Goal: Task Accomplishment & Management: Use online tool/utility

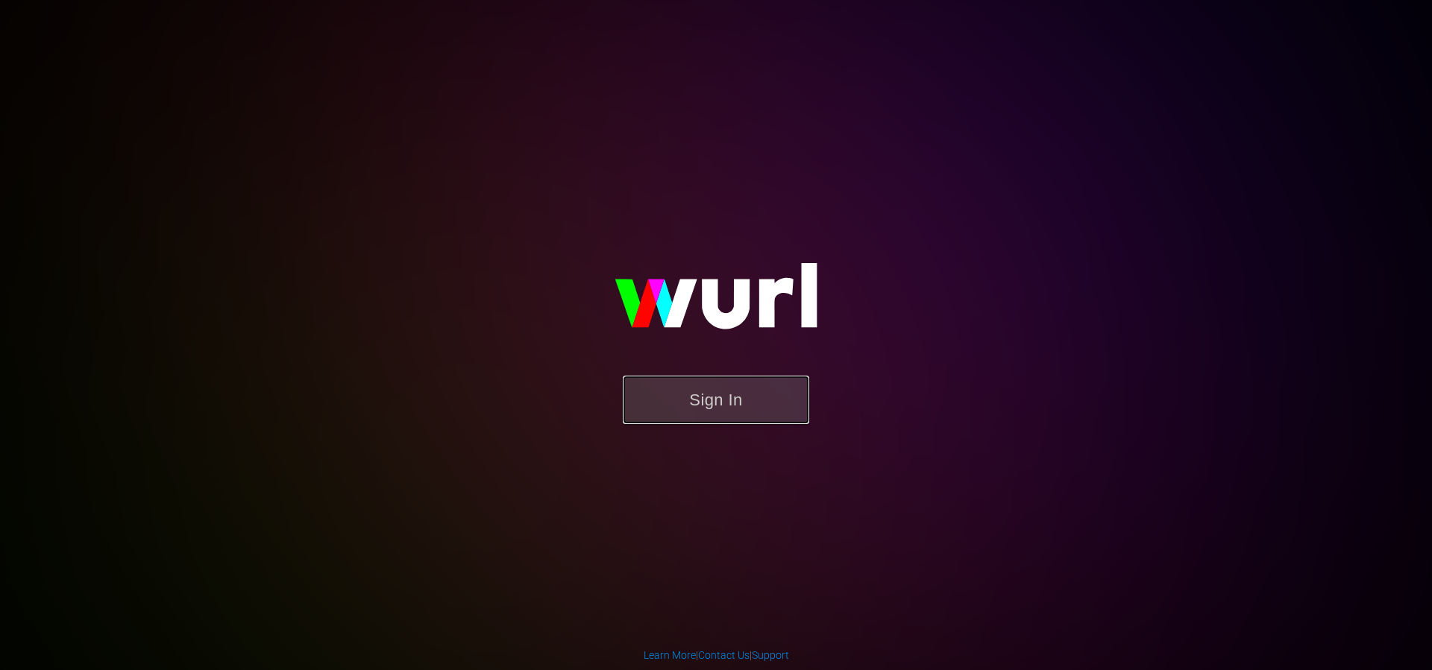
click at [761, 421] on button "Sign In" at bounding box center [716, 400] width 186 height 48
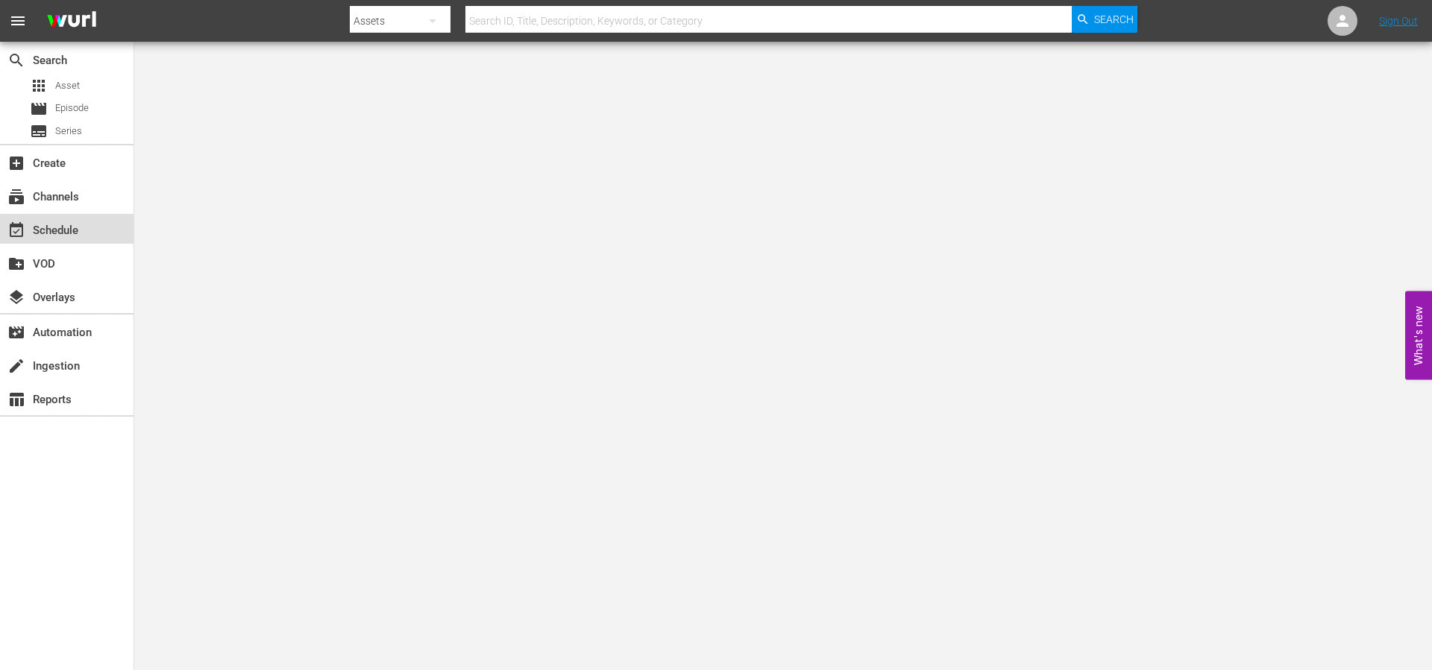
click at [54, 233] on div "event_available Schedule" at bounding box center [42, 227] width 84 height 13
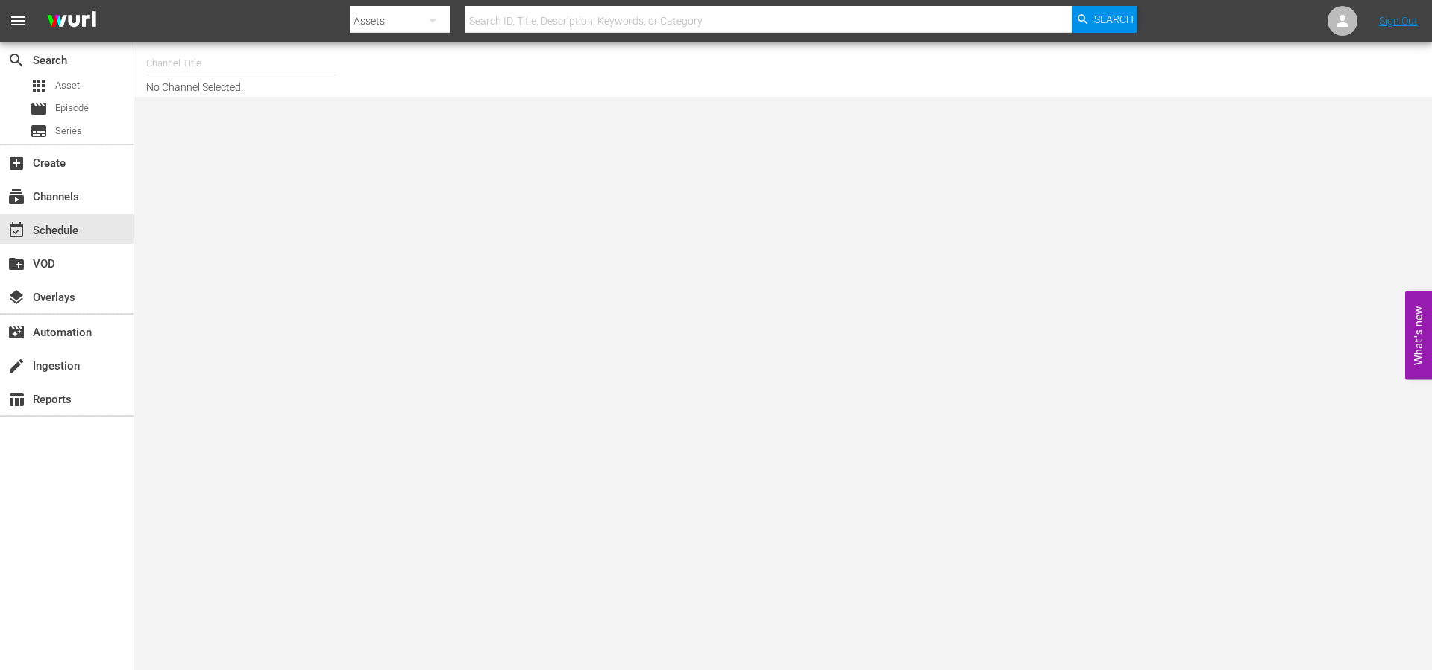
click at [230, 64] on input "text" at bounding box center [241, 63] width 191 height 36
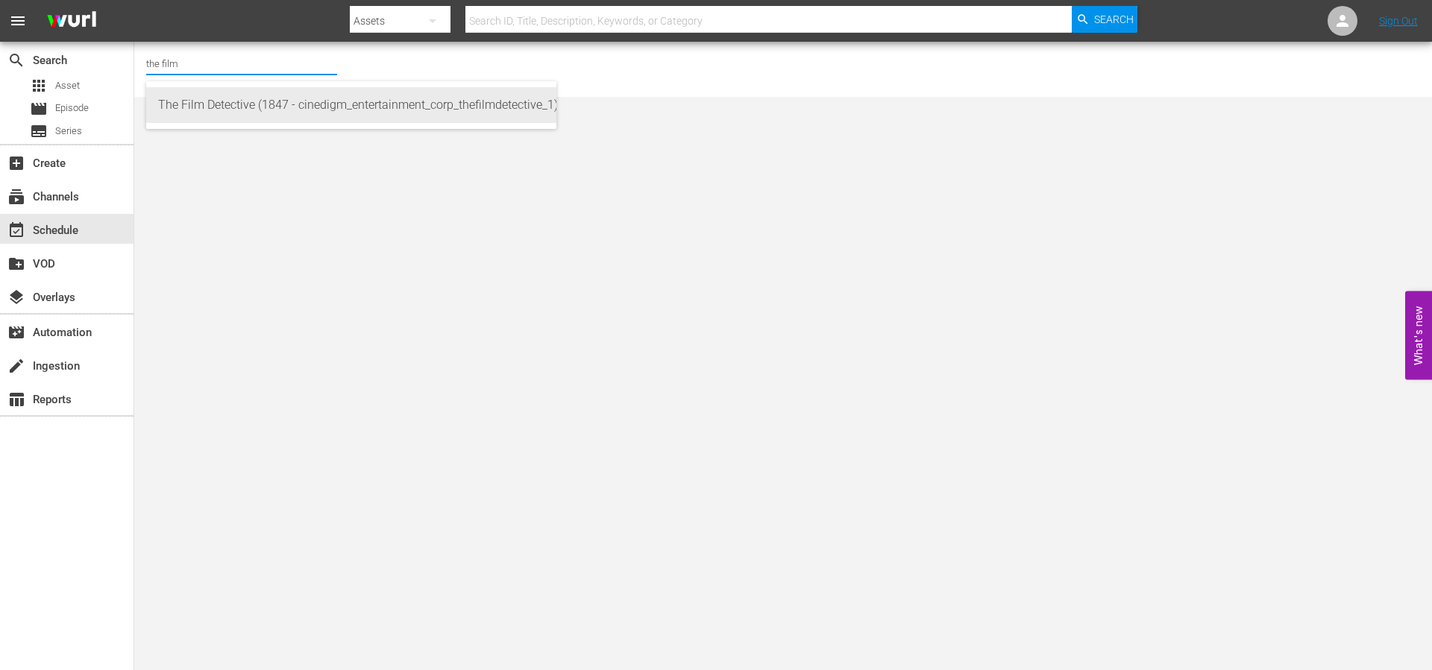
click at [244, 106] on div "The Film Detective (1847 - cinedigm_entertainment_corp_thefilmdetective_1)" at bounding box center [351, 105] width 386 height 36
type input "The Film Detective (1847 - cinedigm_entertainment_corp_thefilmdetective_1)"
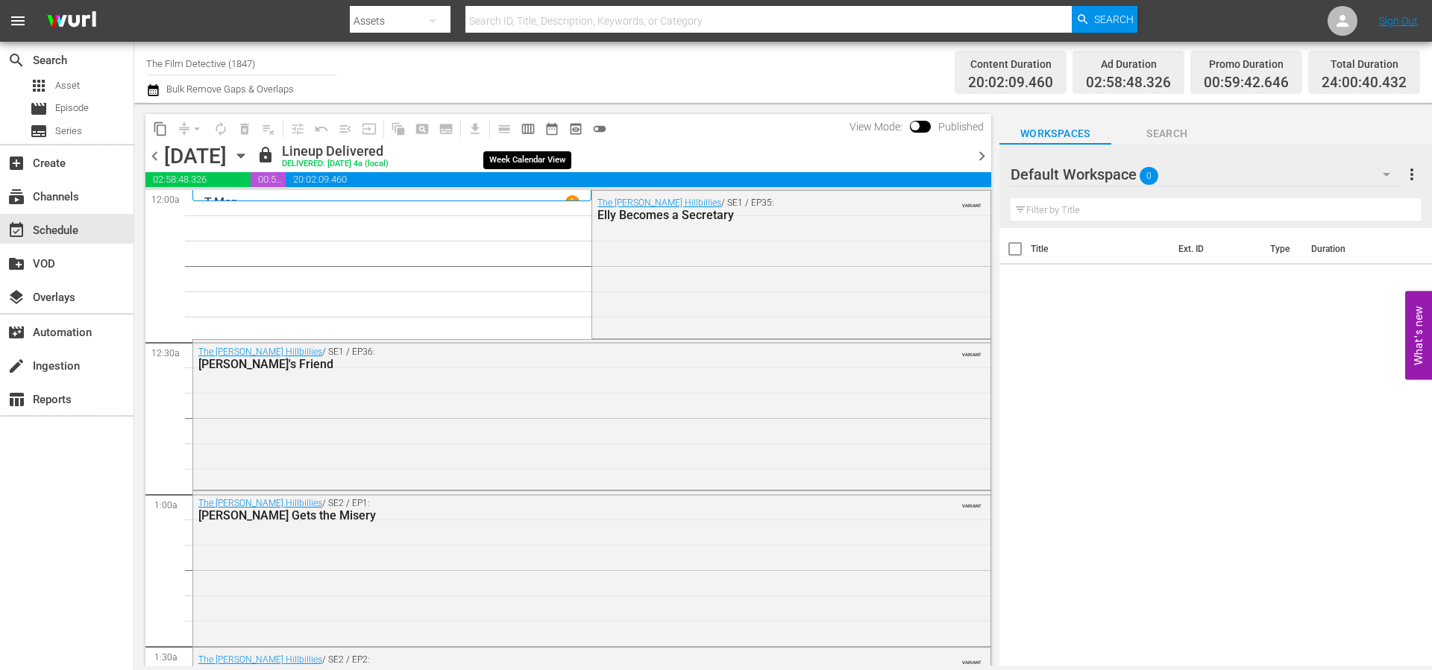
click at [529, 130] on span "calendar_view_week_outlined" at bounding box center [528, 129] width 15 height 15
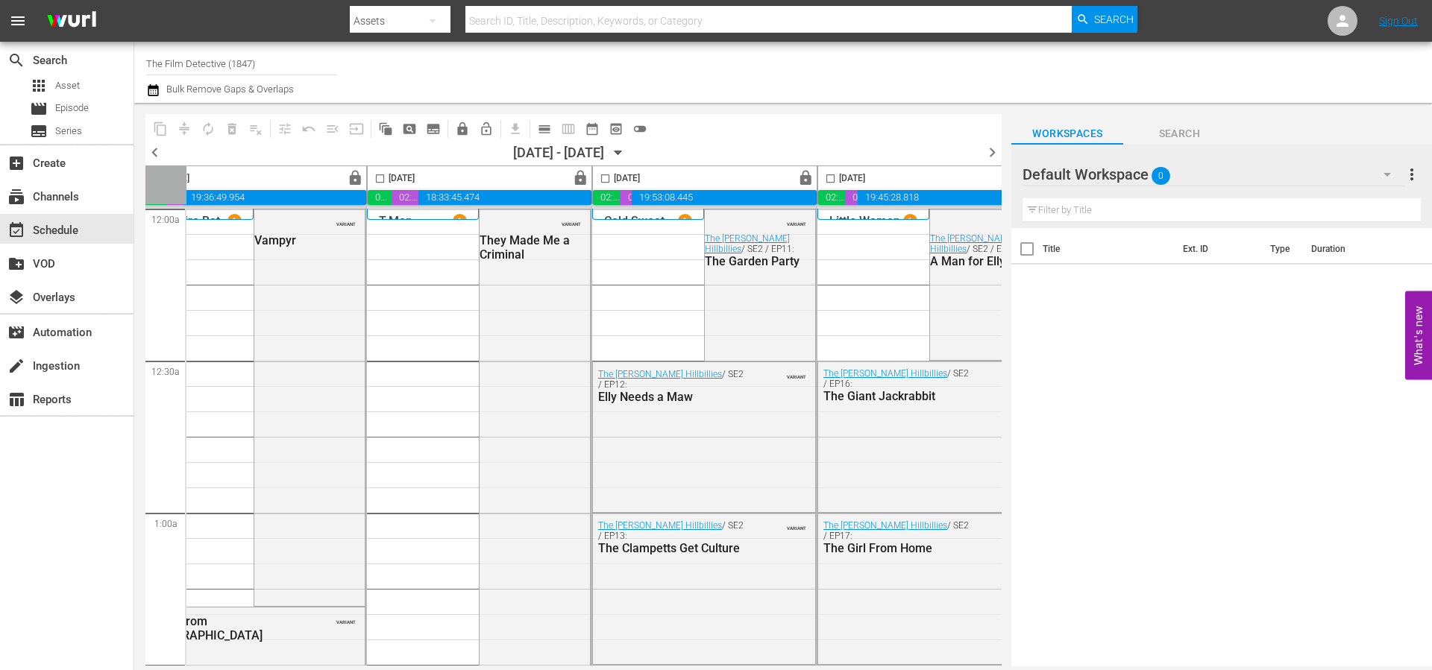
scroll to position [0, 767]
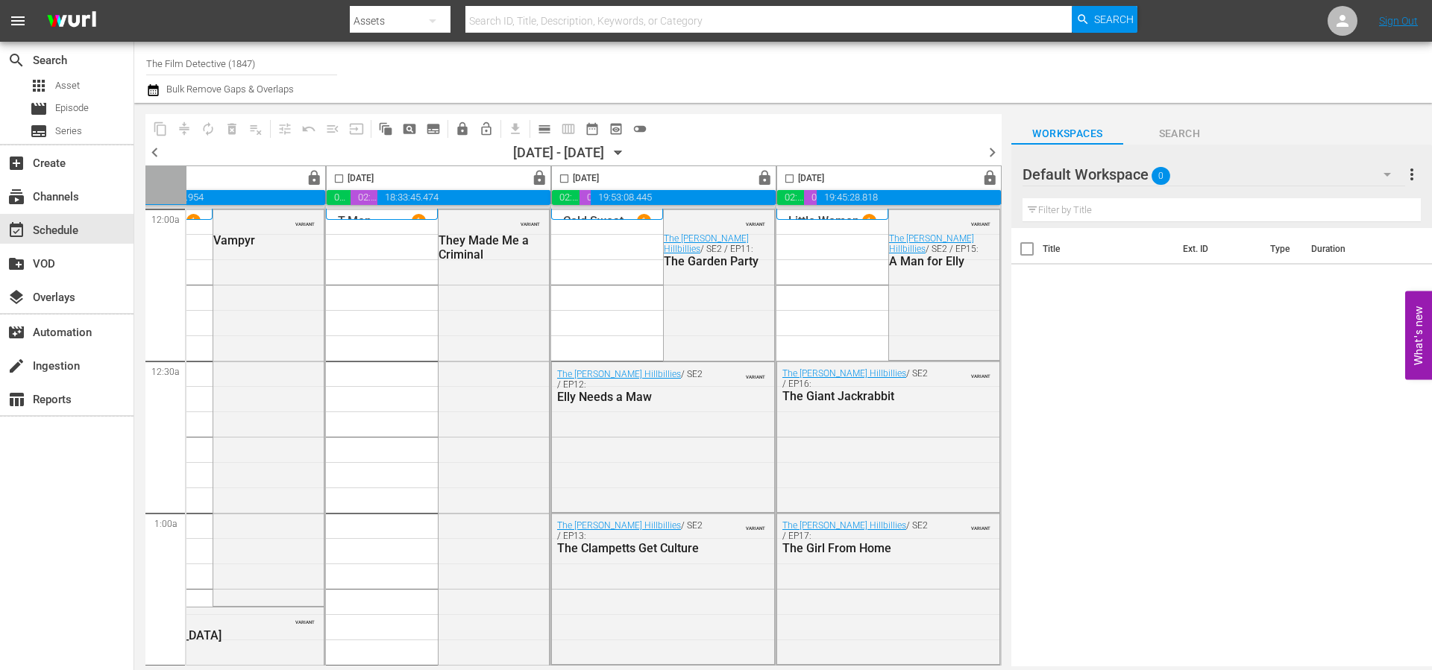
click at [980, 148] on div "chevron_left [DATE] - 08/20/[DATE] chevron_right" at bounding box center [573, 154] width 856 height 22
click at [986, 151] on span "chevron_right" at bounding box center [992, 152] width 19 height 19
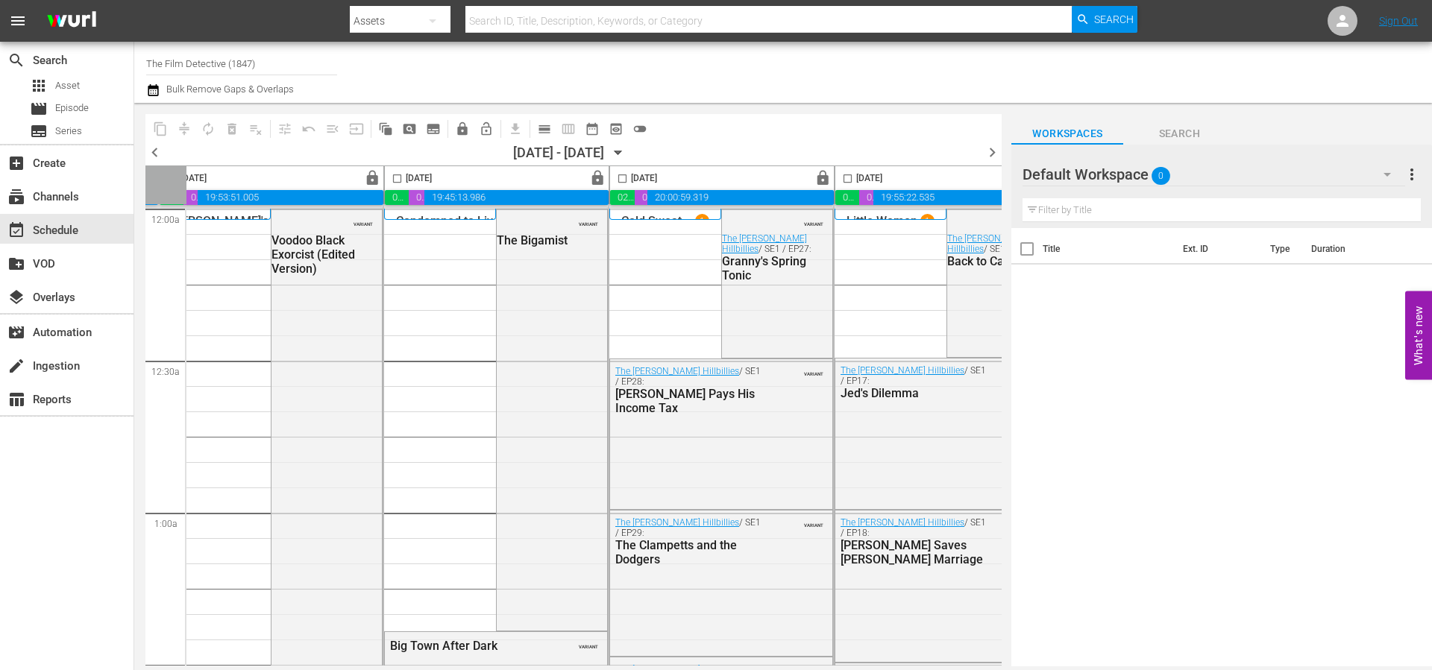
scroll to position [0, 767]
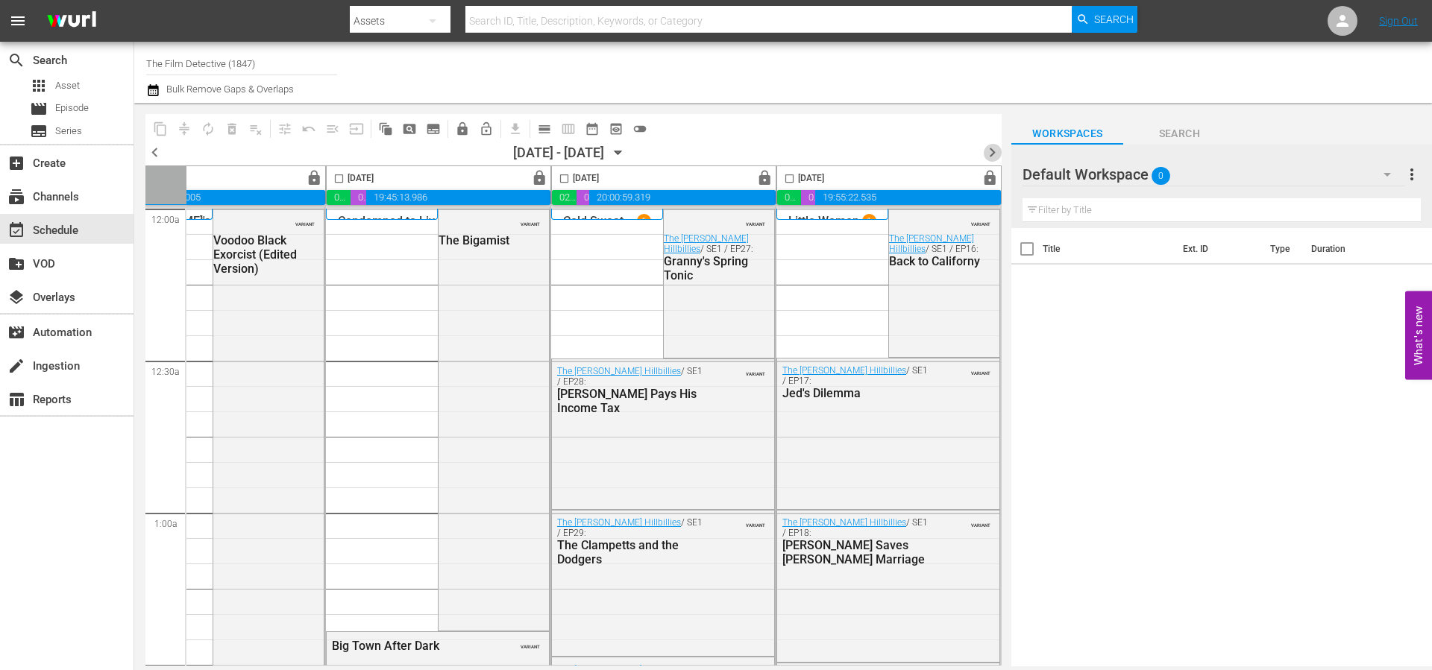
drag, startPoint x: 988, startPoint y: 153, endPoint x: 835, endPoint y: 69, distance: 175.2
click at [988, 153] on span "chevron_right" at bounding box center [992, 152] width 19 height 19
